Goal: Contribute content

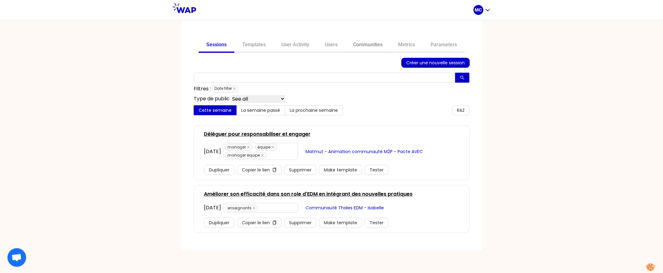
click at [363, 45] on link "Communities" at bounding box center [367, 45] width 45 height 15
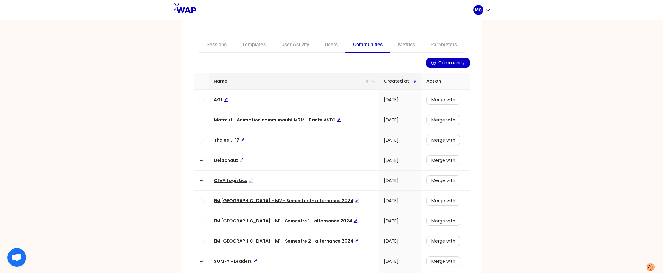
click at [366, 81] on th "Name" at bounding box center [294, 81] width 170 height 17
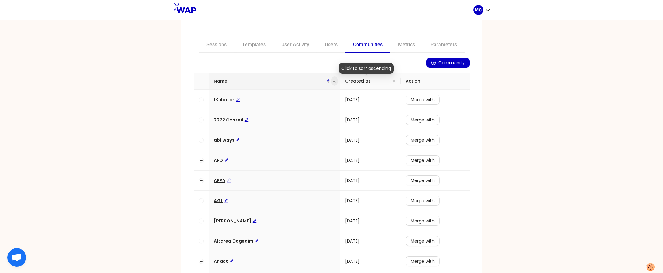
click at [333, 80] on icon "search" at bounding box center [334, 81] width 3 height 3
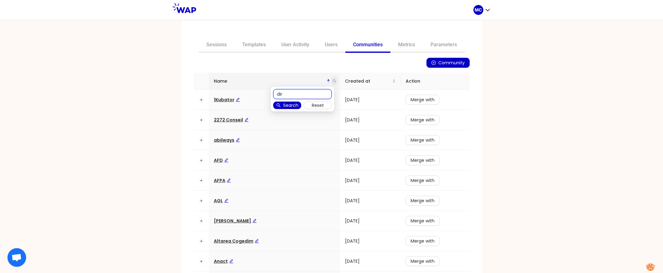
type input "dir"
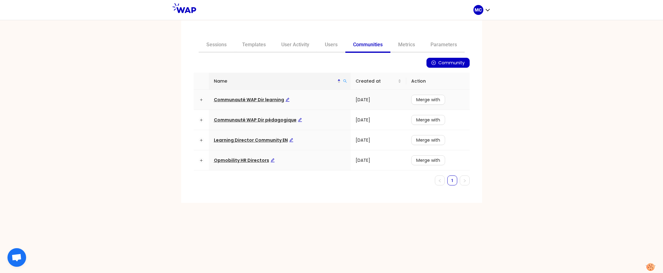
click at [266, 99] on span "Communauté WAP Dir learning" at bounding box center [252, 100] width 76 height 6
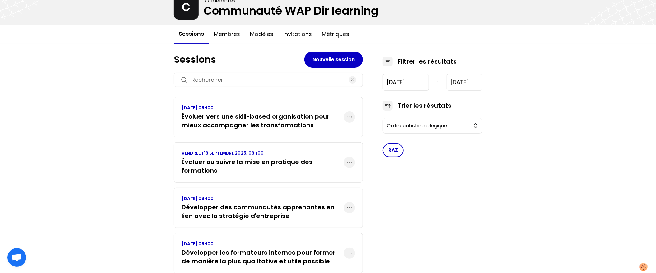
scroll to position [46, 0]
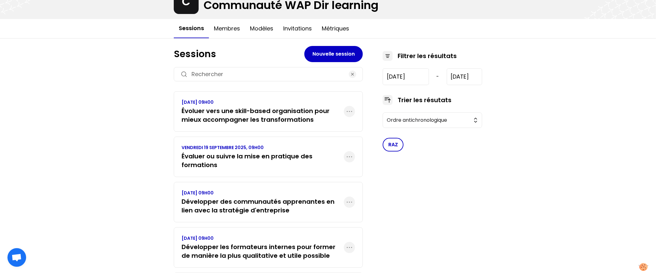
click at [237, 160] on h3 "Évaluer ou suivre la mise en pratique des formations" at bounding box center [263, 160] width 162 height 17
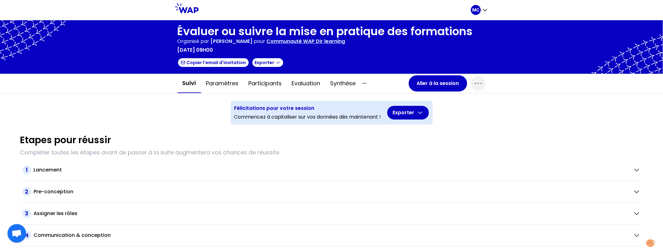
drag, startPoint x: 169, startPoint y: 27, endPoint x: 479, endPoint y: 37, distance: 310.8
click at [480, 37] on div at bounding box center [331, 46] width 663 height 53
click at [257, 83] on button "Participants" at bounding box center [265, 83] width 43 height 19
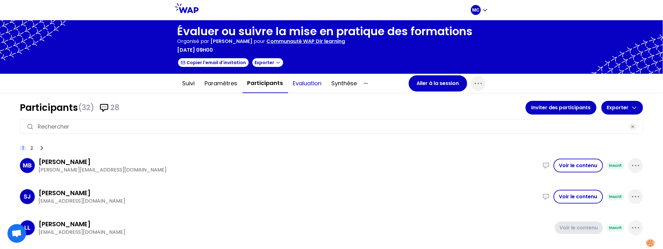
click at [312, 84] on button "Evaluation" at bounding box center [307, 83] width 39 height 19
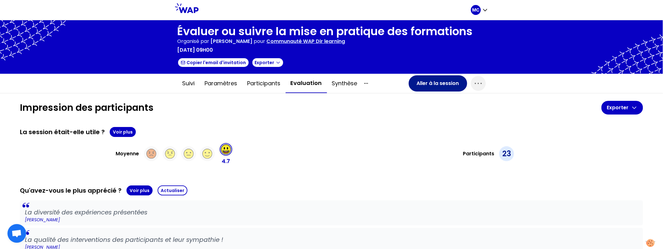
click at [425, 79] on button "Aller à la session" at bounding box center [438, 83] width 58 height 16
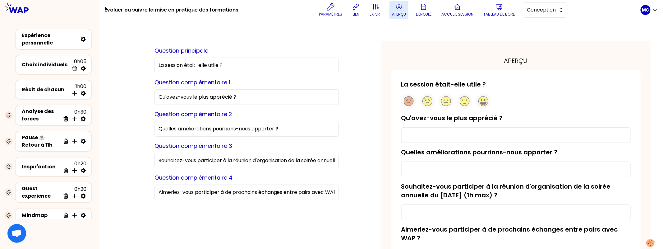
click at [406, 15] on p "aperçu" at bounding box center [399, 14] width 14 height 5
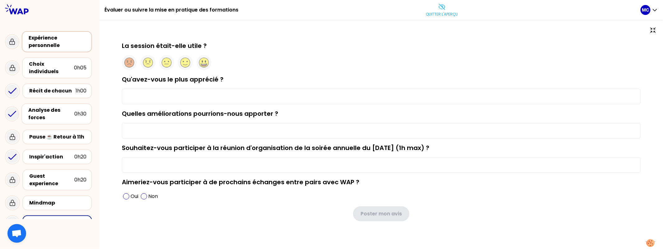
click at [47, 47] on div "Expérience personnelle" at bounding box center [58, 41] width 58 height 15
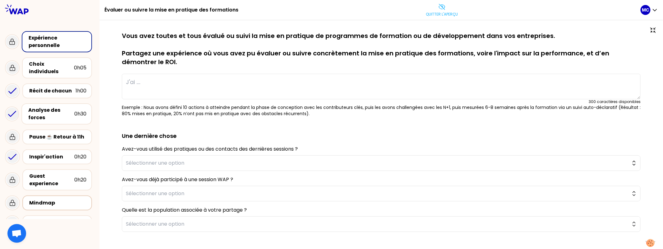
type textarea "Nous avons accompagné la transformation du métier de journaliste en déployant u…"
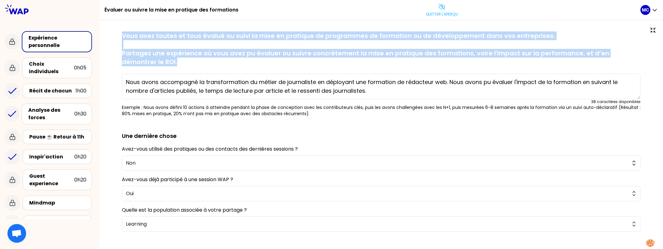
drag, startPoint x: 129, startPoint y: 38, endPoint x: 204, endPoint y: 70, distance: 81.1
click at [205, 70] on div "sauvegardé Vous avez toutes et tous évalué ou suivi la mise en pratique de prog…" at bounding box center [381, 73] width 519 height 85
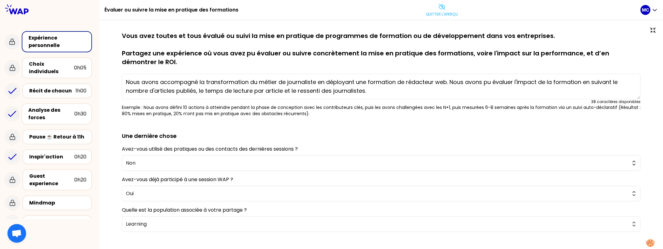
click at [204, 70] on div "sauvegardé Vous avez toutes et tous évalué ou suivi la mise en pratique de prog…" at bounding box center [381, 73] width 519 height 85
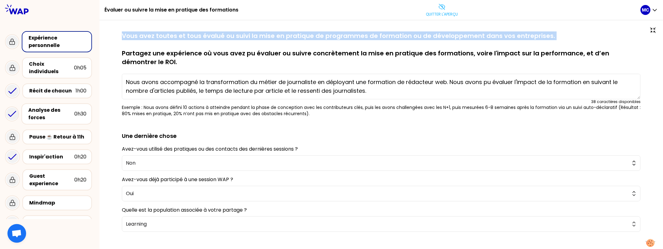
drag, startPoint x: 124, startPoint y: 36, endPoint x: 539, endPoint y: 42, distance: 414.8
click at [539, 42] on div "sauvegardé Vous avez toutes et tous évalué ou suivi la mise en pratique de prog…" at bounding box center [381, 161] width 539 height 260
click at [539, 42] on p "Vous avez toutes et tous évalué ou suivi la mise en pratique de programmes de f…" at bounding box center [381, 48] width 519 height 35
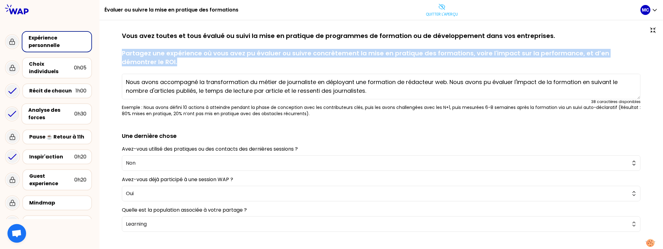
drag, startPoint x: 129, startPoint y: 52, endPoint x: 207, endPoint y: 63, distance: 79.1
click at [208, 63] on p "Vous avez toutes et tous évalué ou suivi la mise en pratique de programmes de f…" at bounding box center [381, 48] width 519 height 35
click at [322, 52] on p "Vous avez toutes et tous évalué ou suivi la mise en pratique de programmes de f…" at bounding box center [381, 48] width 519 height 35
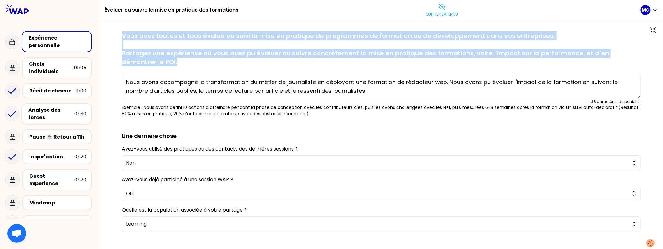
drag, startPoint x: 194, startPoint y: 64, endPoint x: 121, endPoint y: 35, distance: 78.7
click at [123, 35] on div "sauvegardé Vous avez toutes et tous évalué ou suivi la mise en pratique de prog…" at bounding box center [381, 161] width 539 height 260
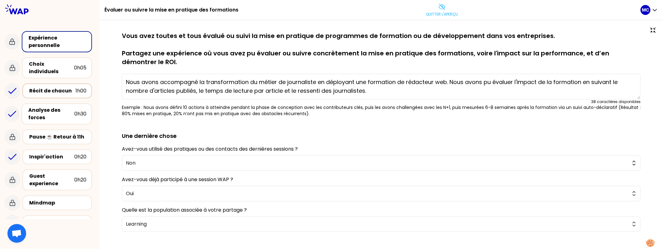
click at [58, 87] on div "Récit de chacun" at bounding box center [52, 90] width 46 height 7
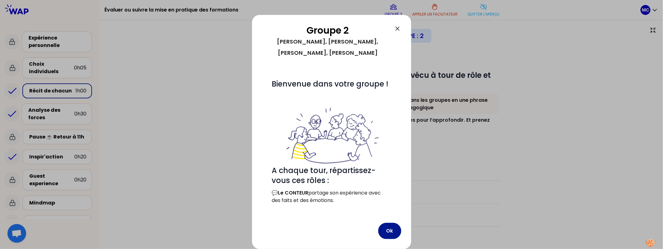
click at [391, 232] on button "Ok" at bounding box center [389, 231] width 23 height 16
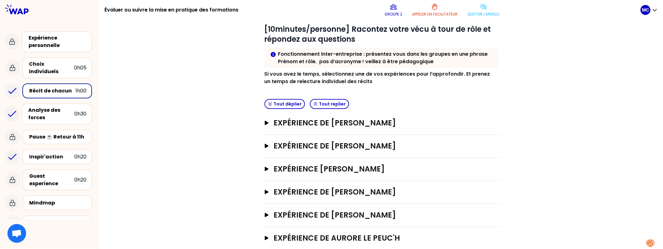
scroll to position [49, 0]
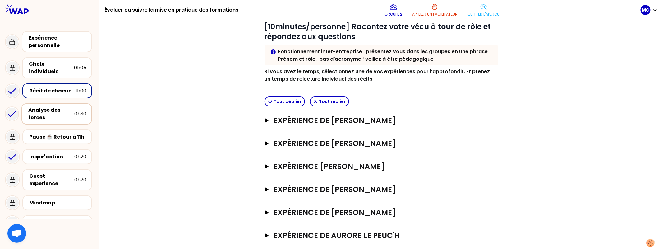
click at [59, 110] on div "Analyse des forces" at bounding box center [51, 113] width 46 height 15
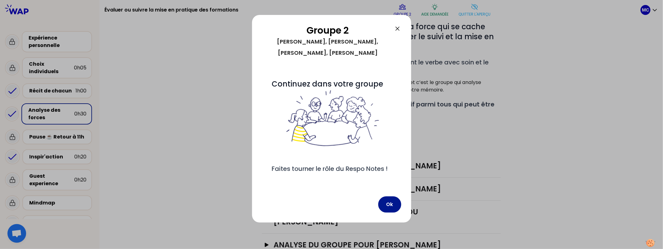
click at [387, 212] on button "Ok" at bounding box center [389, 204] width 23 height 16
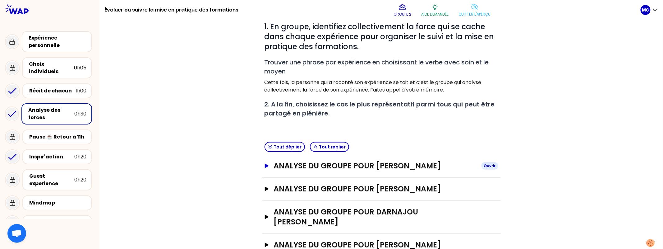
click at [421, 161] on h3 "analyse du groupe pour [PERSON_NAME]" at bounding box center [375, 166] width 203 height 10
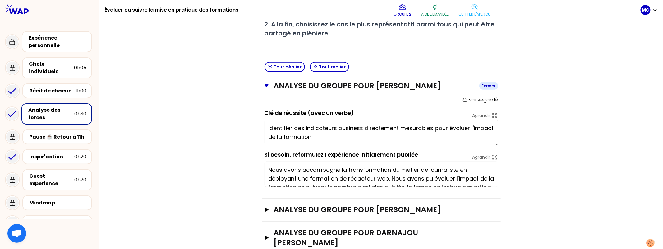
scroll to position [129, 0]
click at [44, 153] on div "Inspir'action" at bounding box center [51, 156] width 45 height 7
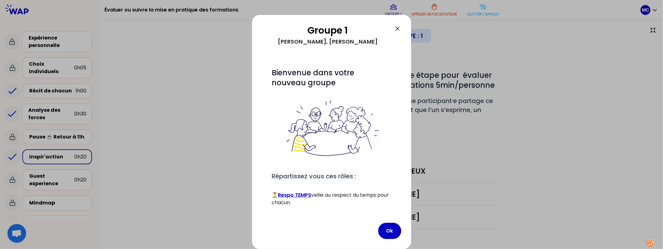
click at [380, 221] on div "Groupe 1 [PERSON_NAME], [PERSON_NAME] # Bienvenue dans votre nouveau groupe # R…" at bounding box center [331, 132] width 159 height 234
click at [388, 226] on button "Ok" at bounding box center [389, 231] width 23 height 16
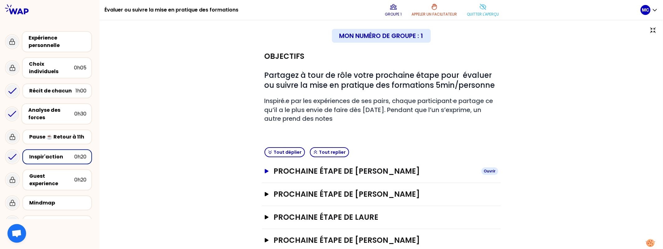
drag, startPoint x: 388, startPoint y: 226, endPoint x: 412, endPoint y: 173, distance: 57.7
click at [412, 173] on h3 "Prochaine étape de [PERSON_NAME]" at bounding box center [375, 171] width 203 height 10
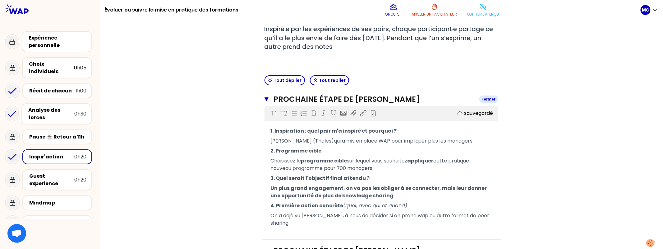
scroll to position [74, 0]
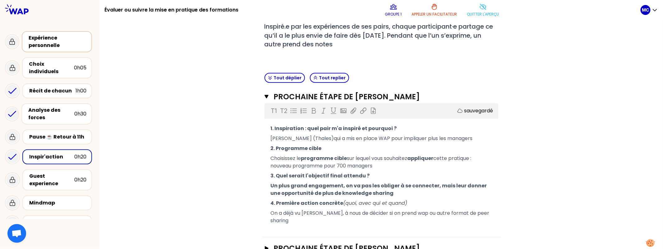
click at [61, 43] on div "Expérience personnelle" at bounding box center [58, 41] width 58 height 15
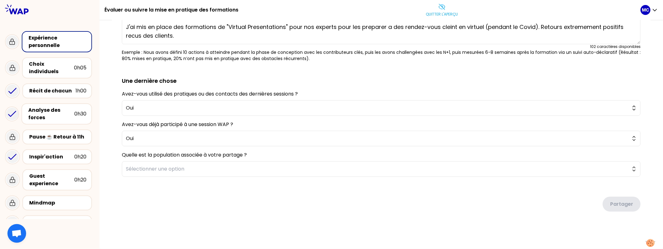
scroll to position [55, 0]
type textarea "Nous avons accompagné la transformation du métier de journaliste en déployant u…"
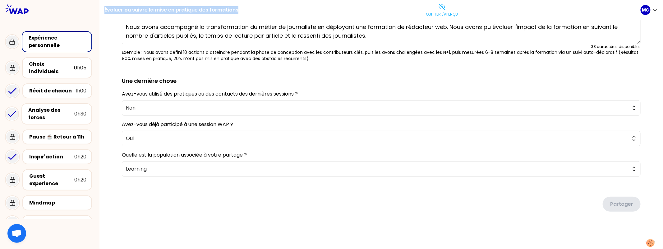
drag, startPoint x: 257, startPoint y: 12, endPoint x: 112, endPoint y: 8, distance: 145.9
click at [112, 8] on div "Évaluer ou suivre la mise en pratique des formations Quitter l'aperçu" at bounding box center [372, 10] width 536 height 20
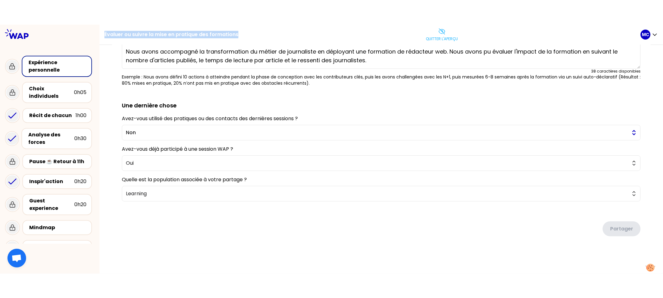
scroll to position [0, 0]
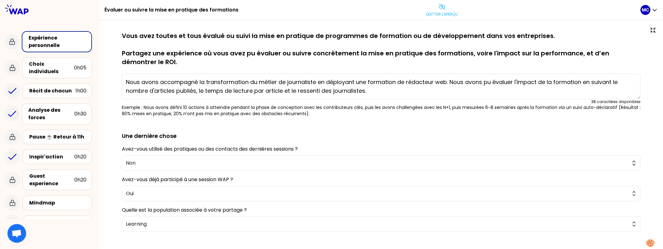
click at [274, 10] on div "Quitter l'aperçu" at bounding box center [441, 10] width 397 height 19
drag, startPoint x: 261, startPoint y: 12, endPoint x: 107, endPoint y: 12, distance: 154.5
click at [107, 12] on div "Évaluer ou suivre la mise en pratique des formations Quitter l'aperçu MC" at bounding box center [381, 10] width 564 height 20
click at [123, 33] on div "sauvegardé Vous avez toutes et tous évalué ou suivi la mise en pratique de prog…" at bounding box center [381, 161] width 539 height 260
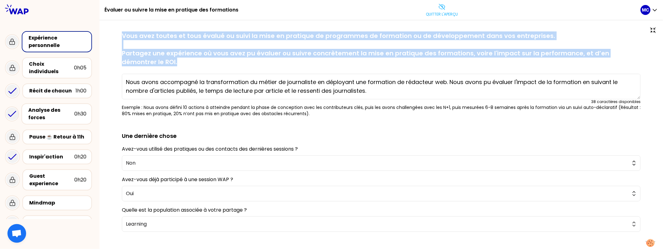
drag, startPoint x: 127, startPoint y: 33, endPoint x: 209, endPoint y: 61, distance: 86.4
click at [209, 61] on div "sauvegardé Vous avez toutes et tous évalué ou suivi la mise en pratique de prog…" at bounding box center [381, 161] width 539 height 260
drag, startPoint x: 199, startPoint y: 68, endPoint x: 118, endPoint y: 31, distance: 89.8
click at [118, 31] on div "sauvegardé Vous avez toutes et tous évalué ou suivi la mise en pratique de prog…" at bounding box center [381, 162] width 564 height 284
